Goal: Transaction & Acquisition: Purchase product/service

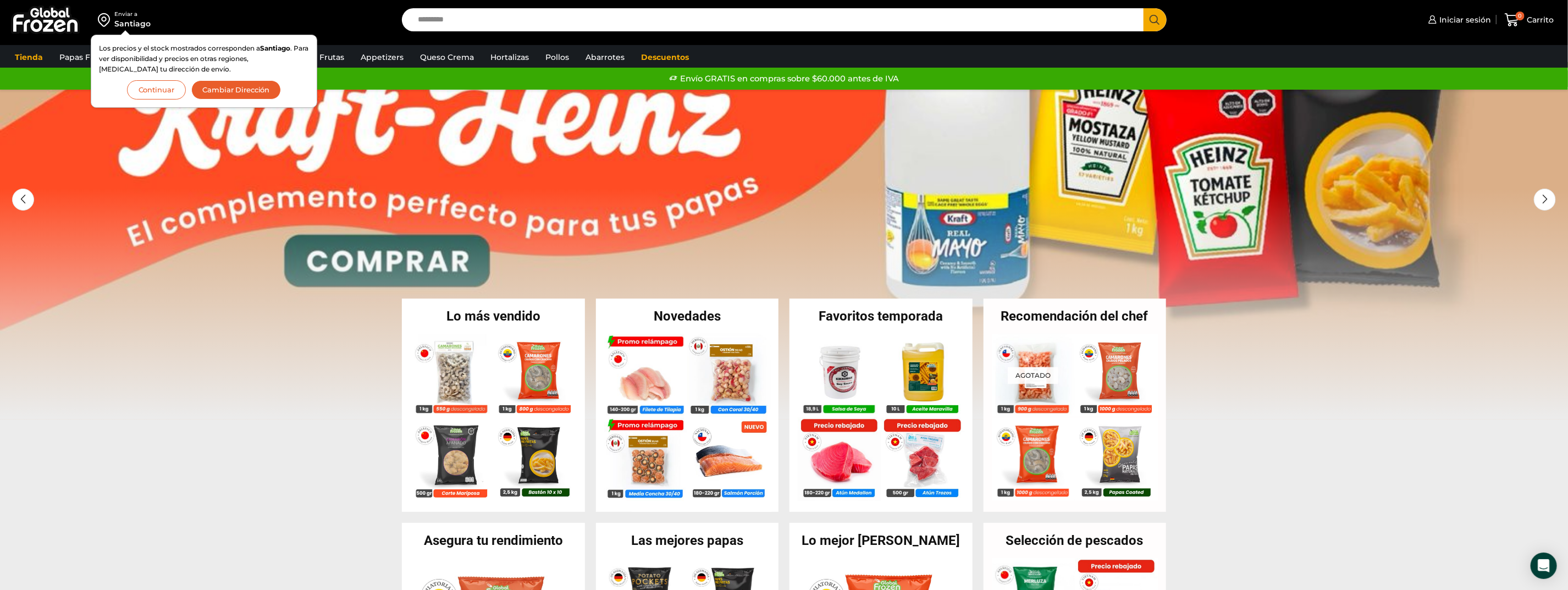
click at [151, 86] on button "Continuar" at bounding box center [156, 90] width 59 height 19
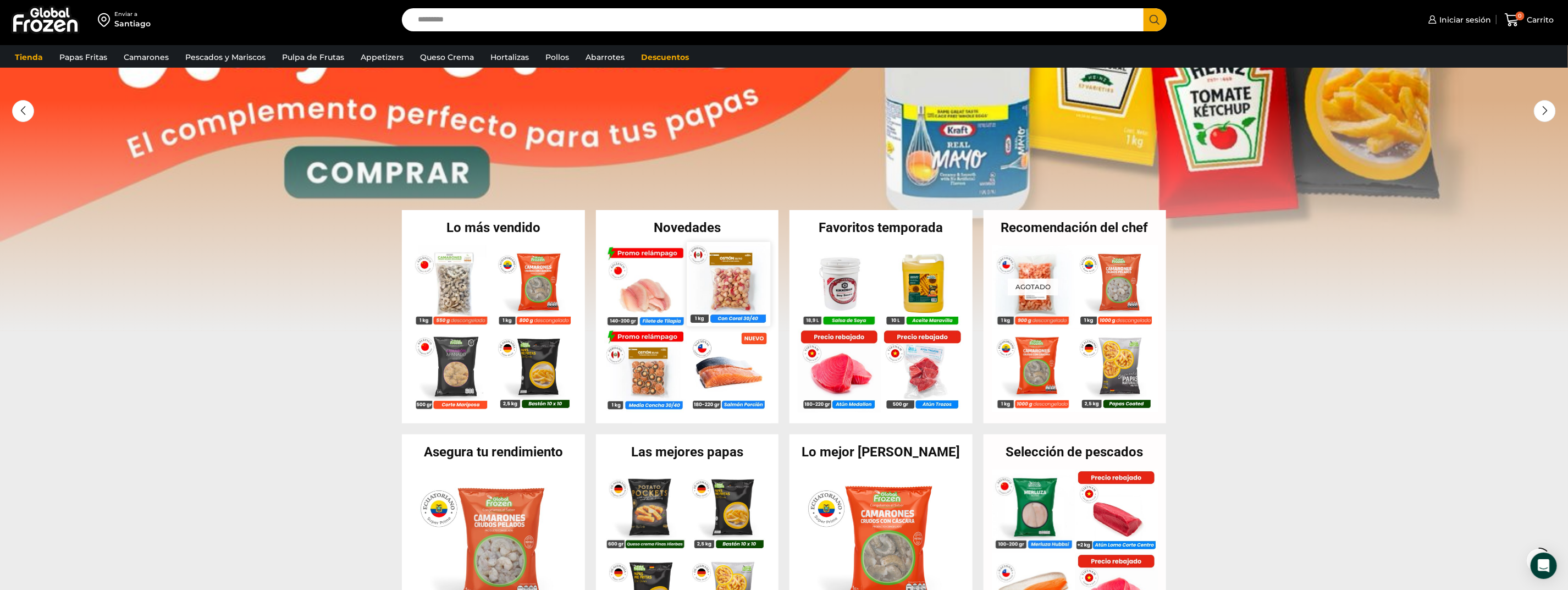
scroll to position [165, 0]
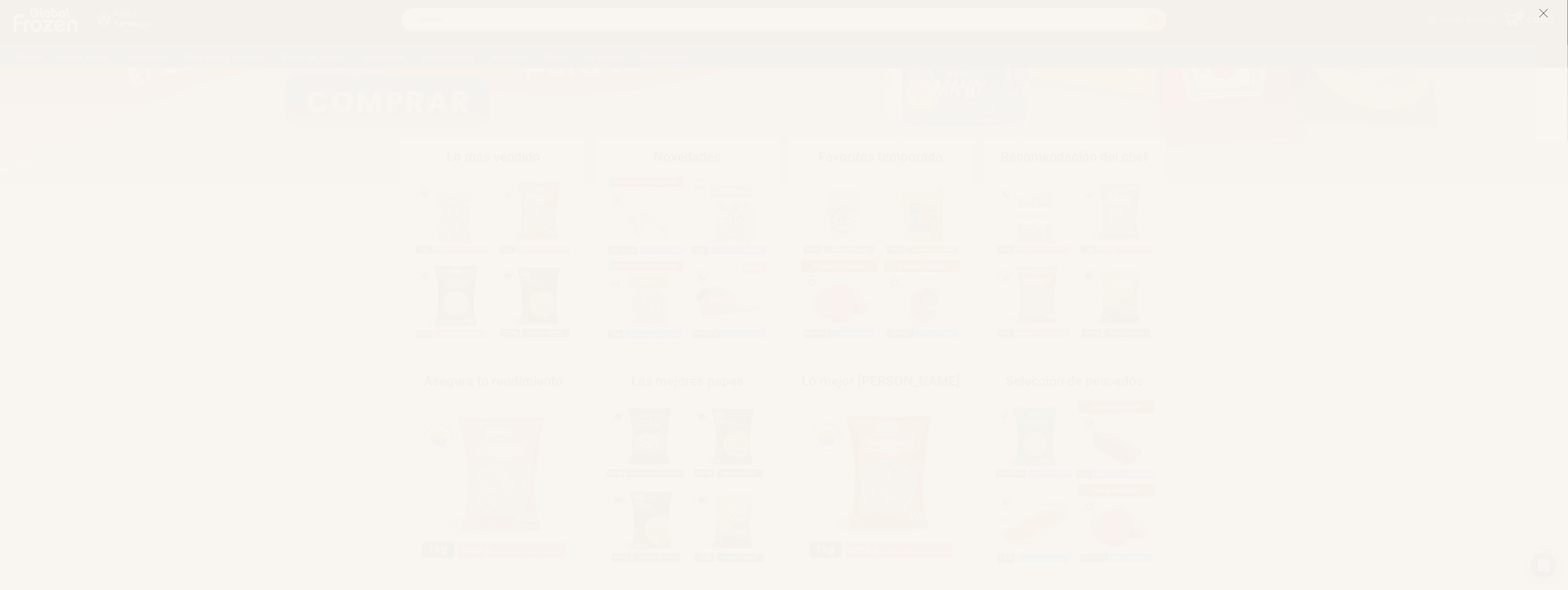
click at [1542, 10] on icon at bounding box center [1544, 13] width 10 height 10
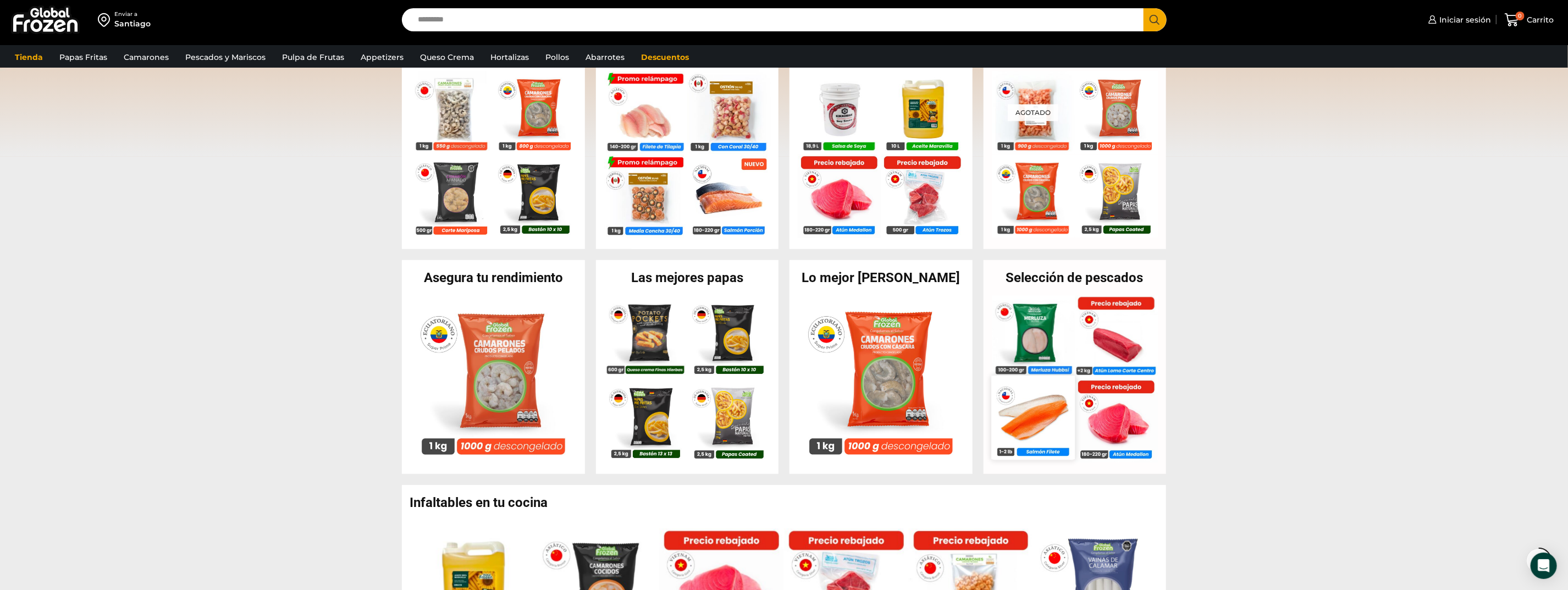
scroll to position [330, 0]
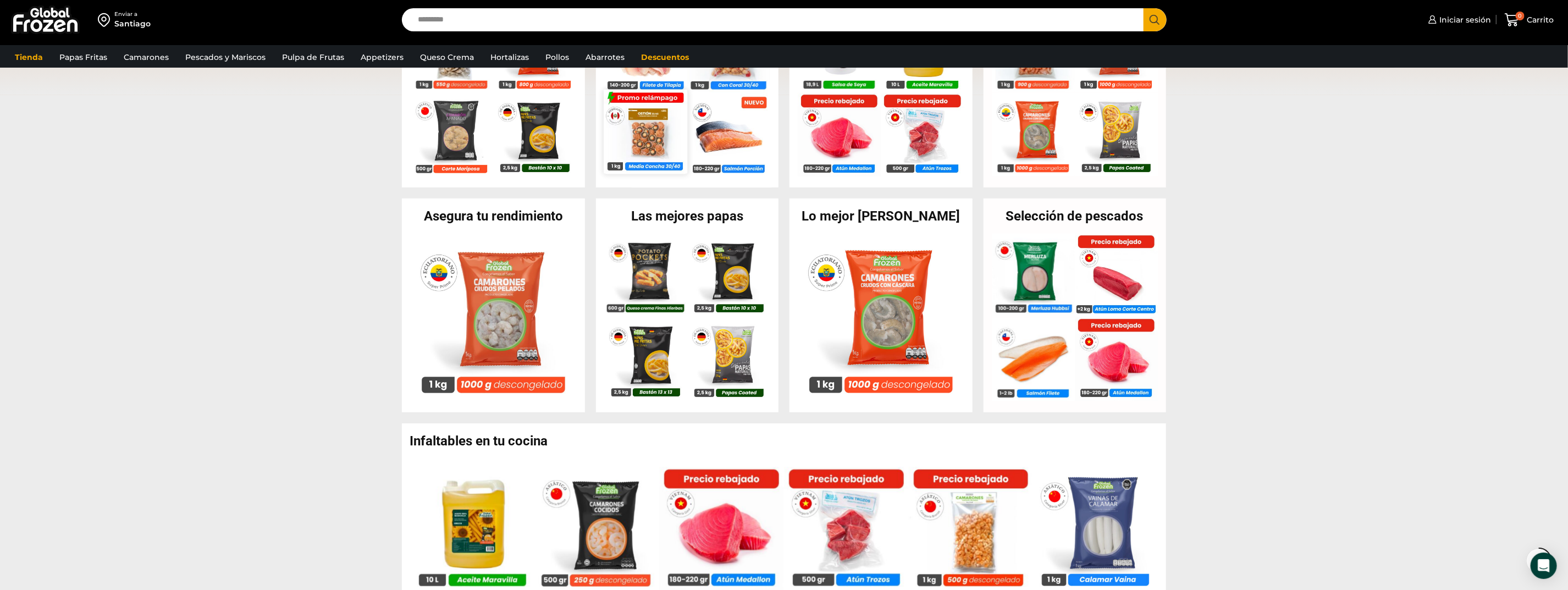
click at [647, 132] on img at bounding box center [645, 131] width 83 height 83
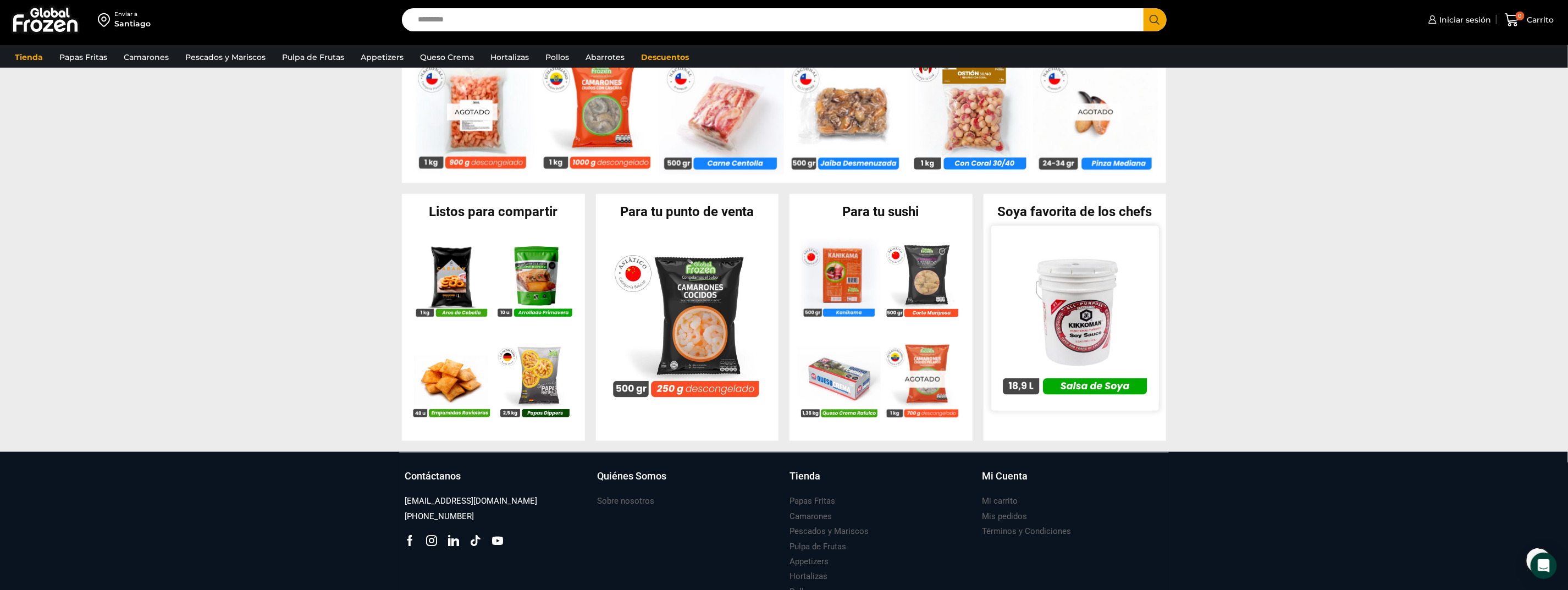
scroll to position [1028, 0]
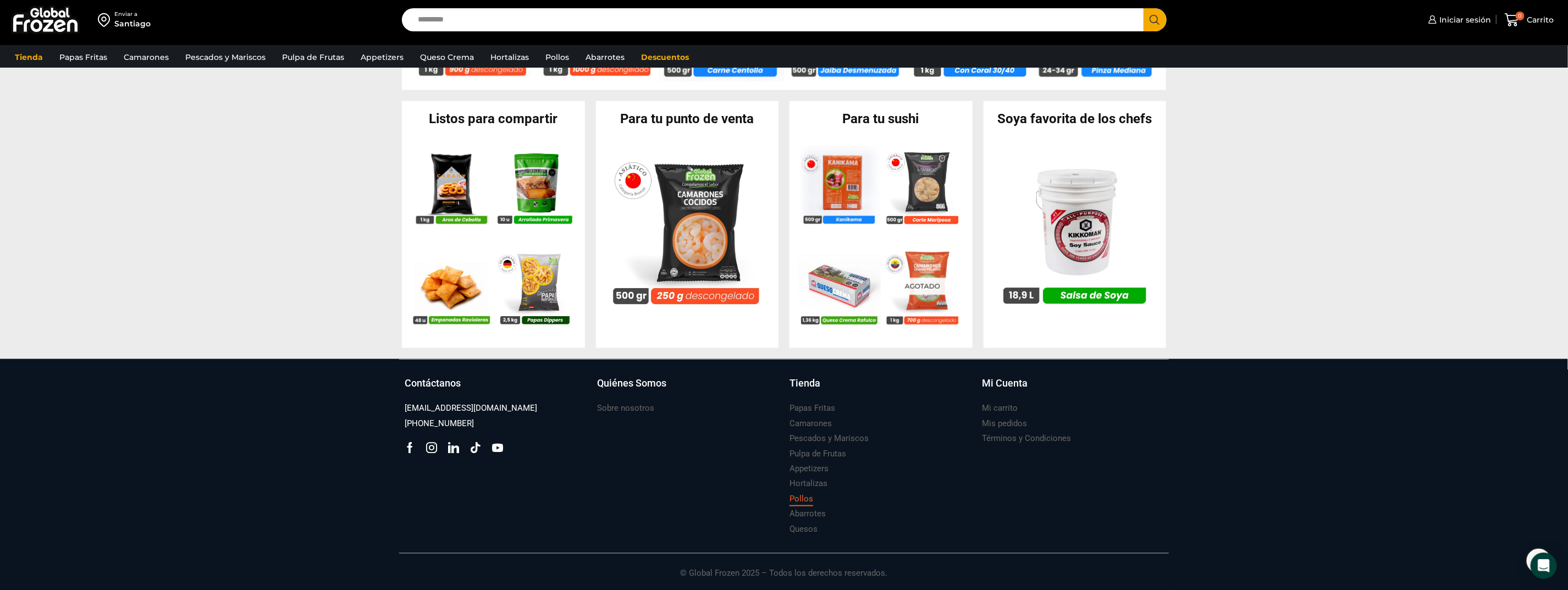
click at [800, 502] on h3 "Pollos" at bounding box center [801, 499] width 24 height 12
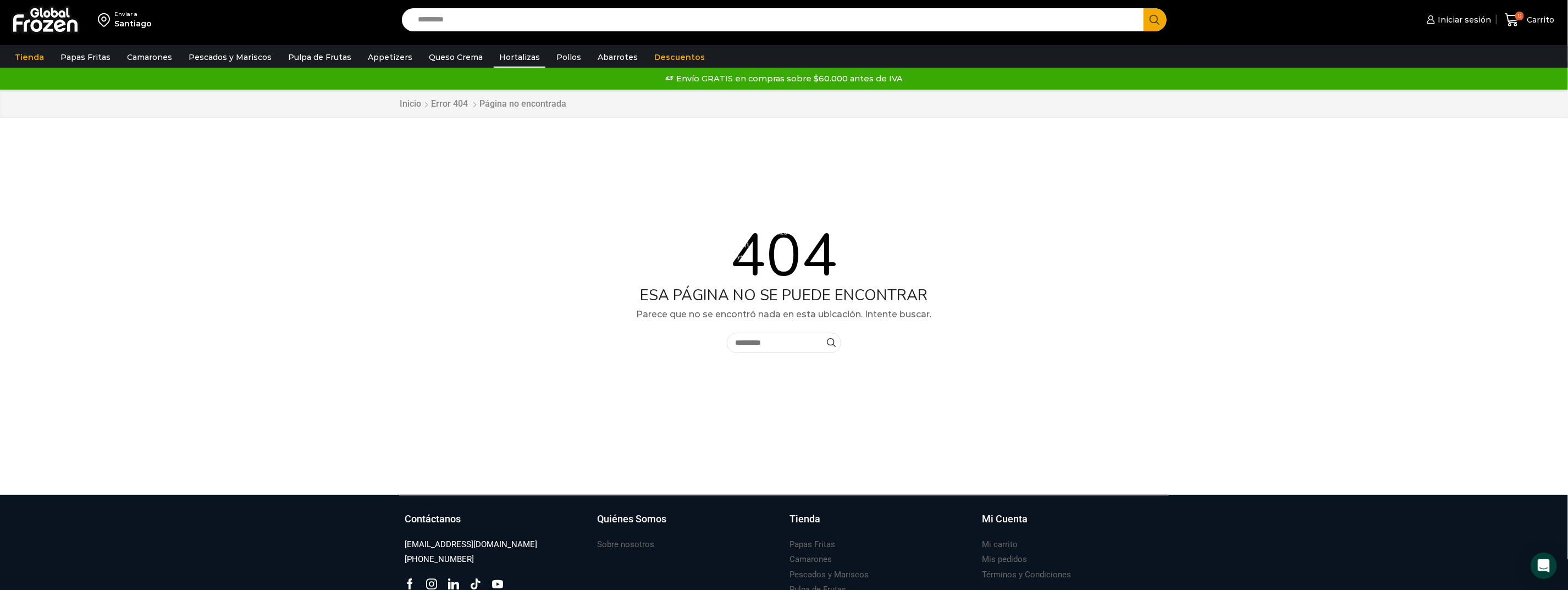
click at [508, 55] on link "Hortalizas" at bounding box center [519, 57] width 52 height 21
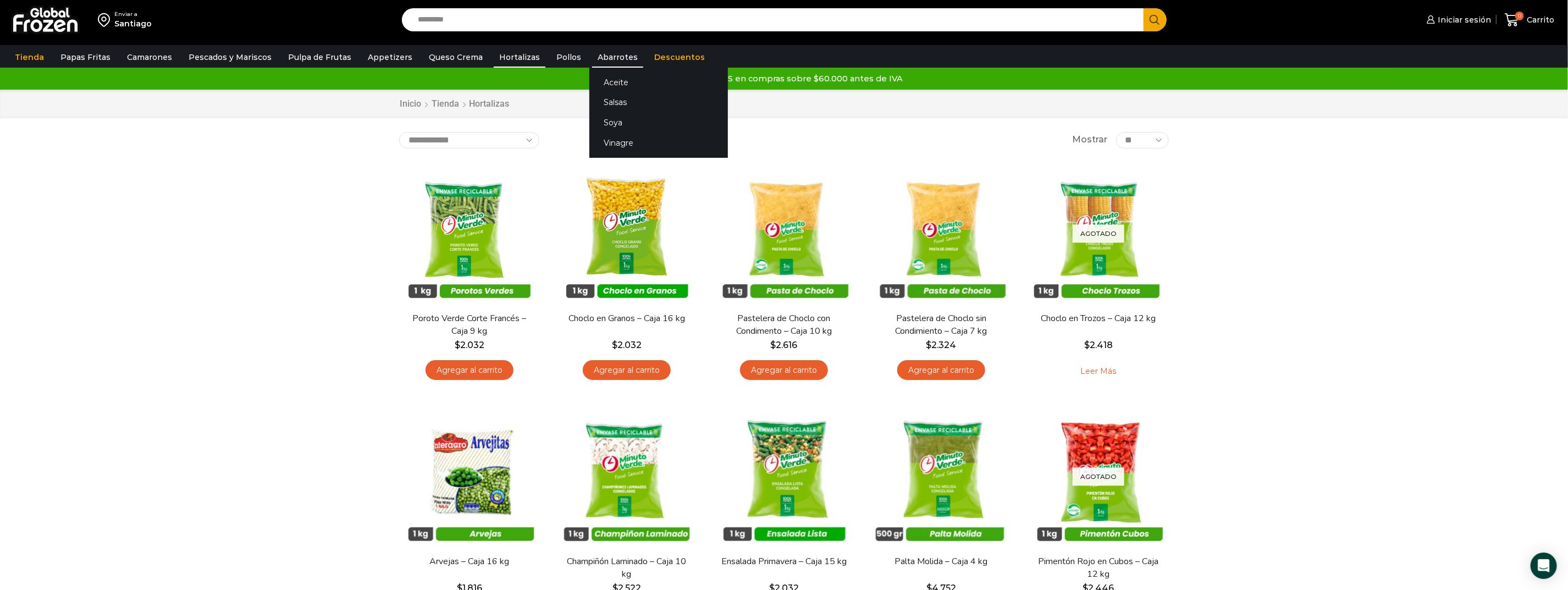
click at [605, 56] on link "Abarrotes" at bounding box center [618, 57] width 51 height 21
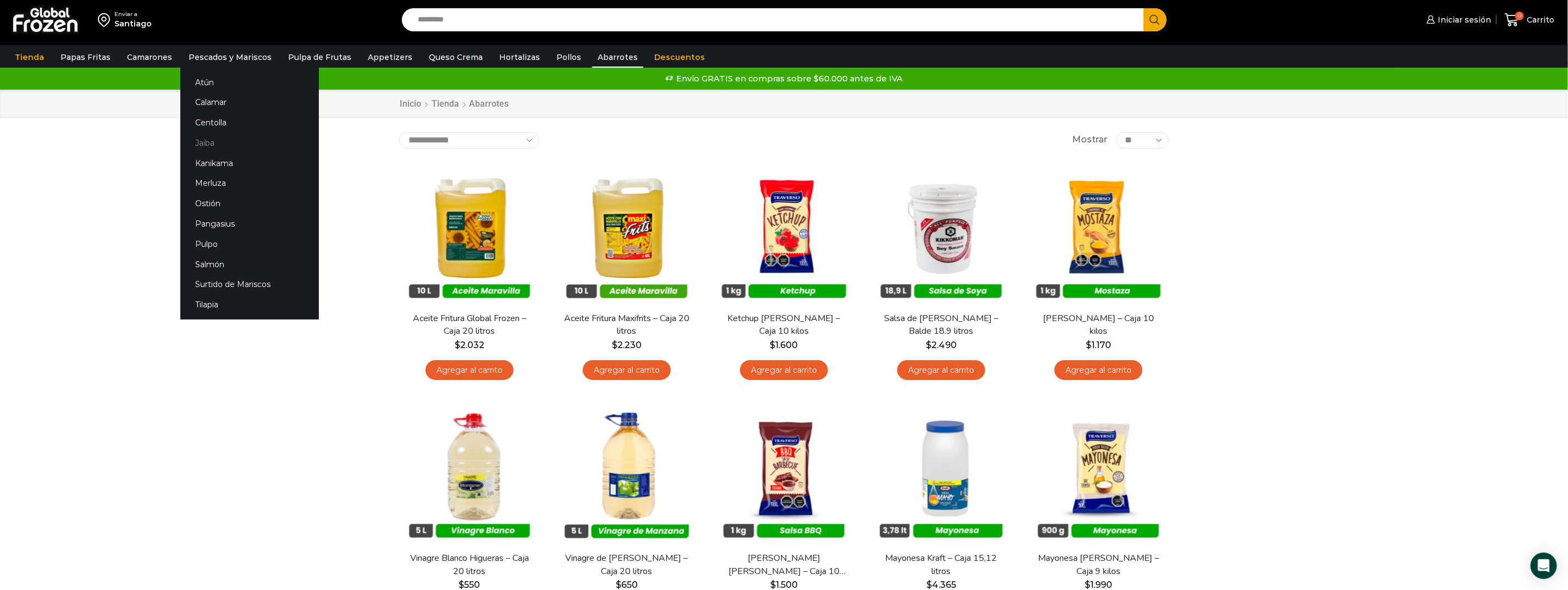
click at [209, 138] on link "Jaiba" at bounding box center [250, 143] width 139 height 20
